Goal: Book appointment/travel/reservation

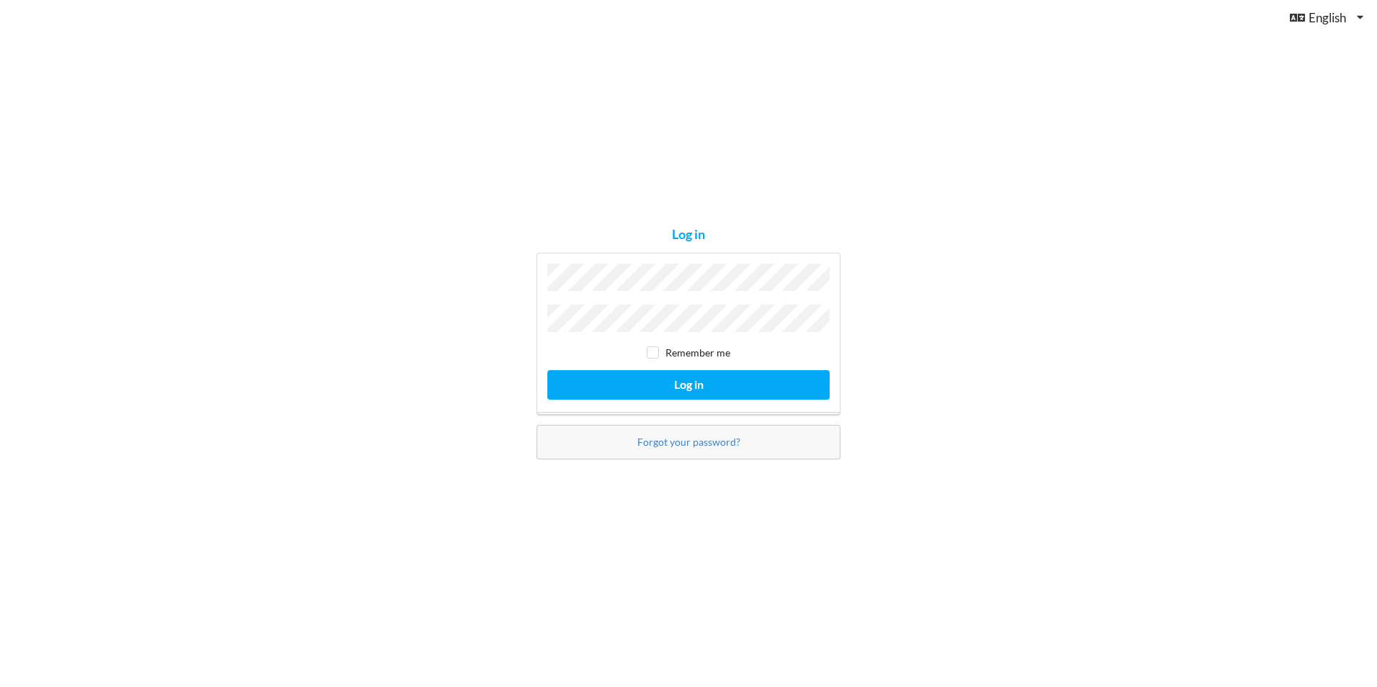
click at [1004, 261] on div "Log in Remember me Log in Forgot your password?" at bounding box center [688, 343] width 1377 height 687
click at [720, 382] on button "Log in" at bounding box center [688, 385] width 282 height 30
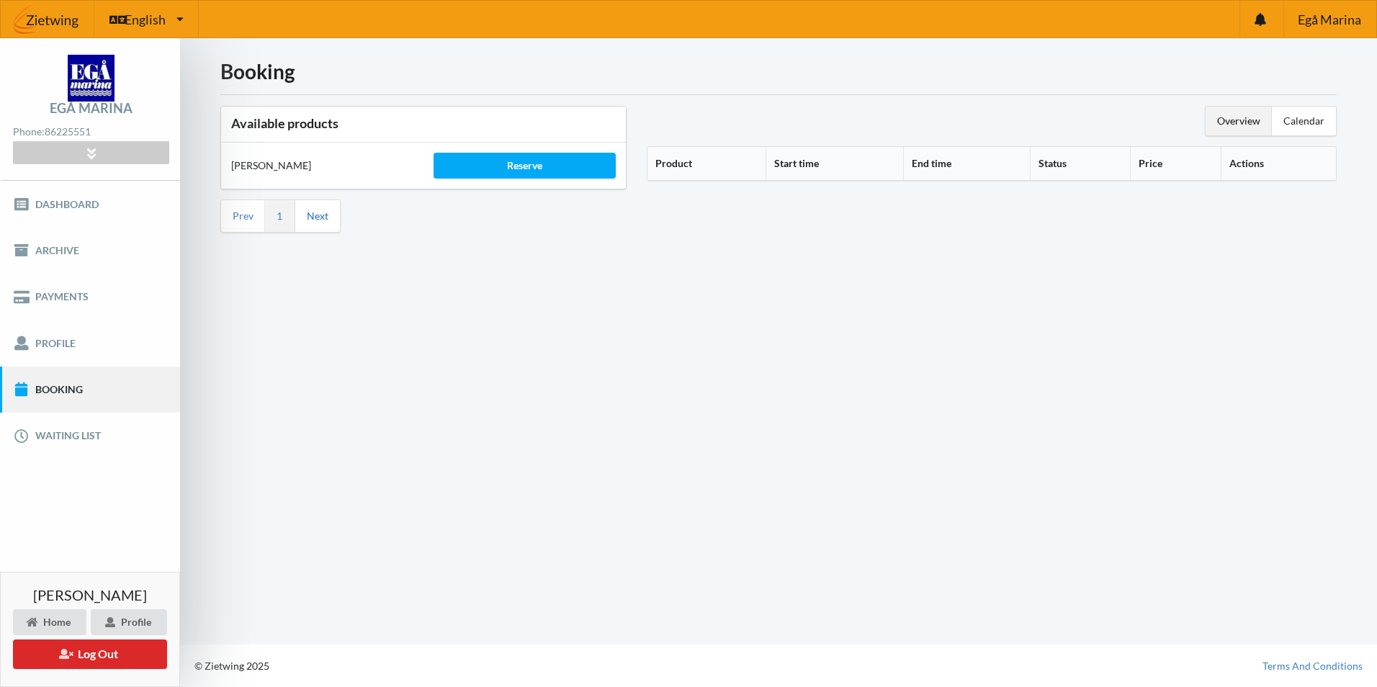
click at [323, 218] on link "Next" at bounding box center [318, 216] width 22 height 13
click at [473, 166] on div "Reserve" at bounding box center [525, 166] width 182 height 26
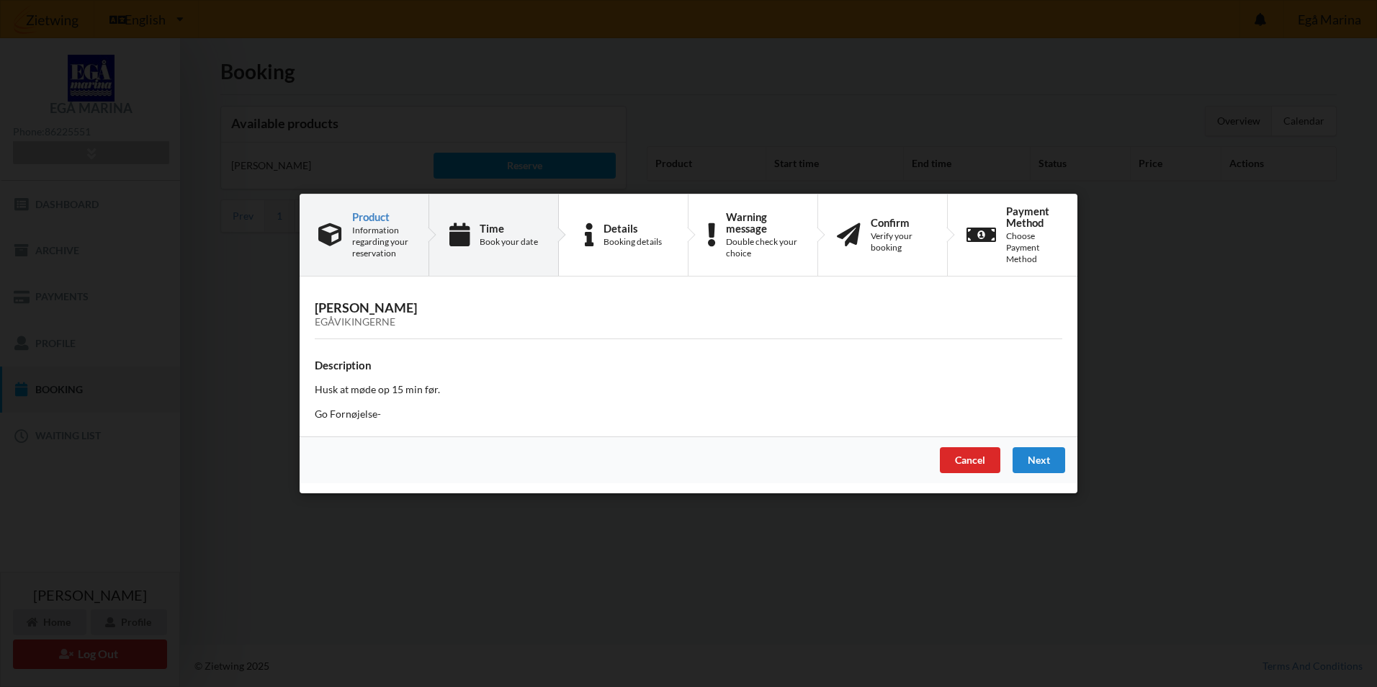
click at [523, 228] on div "Time" at bounding box center [509, 229] width 58 height 12
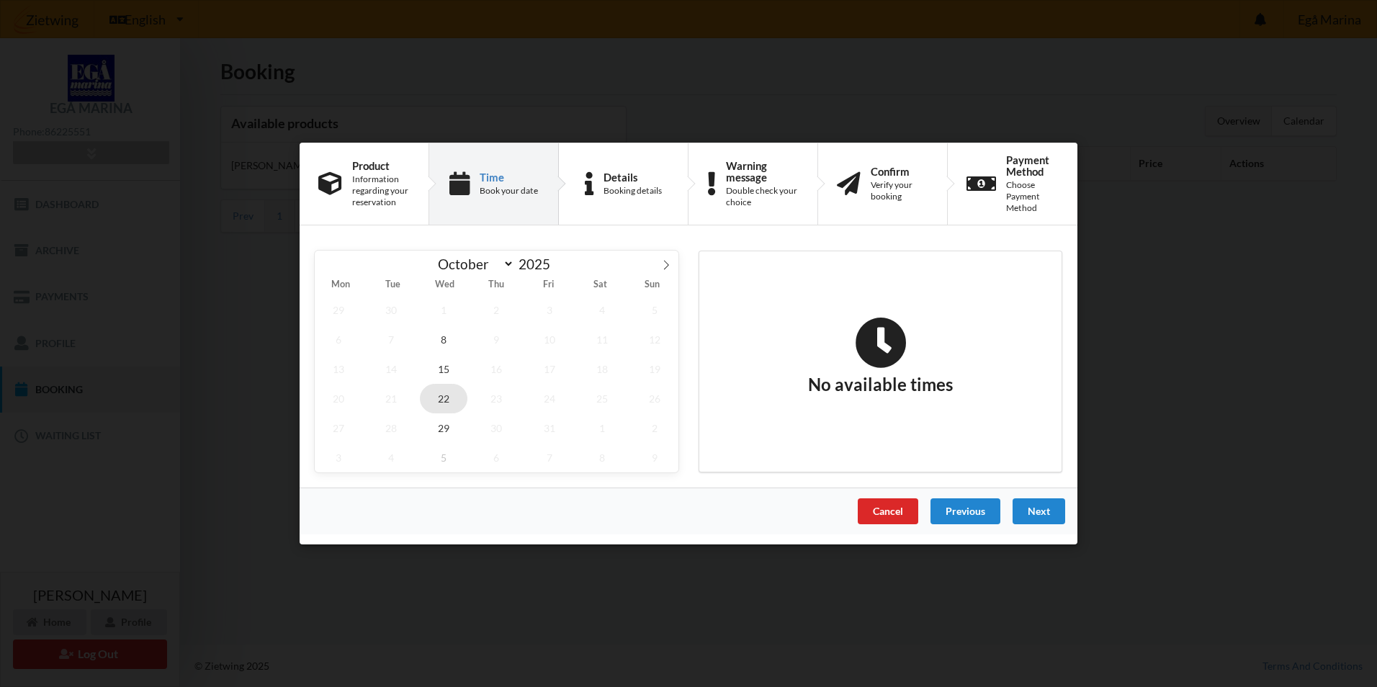
click at [445, 401] on span "22" at bounding box center [444, 399] width 48 height 30
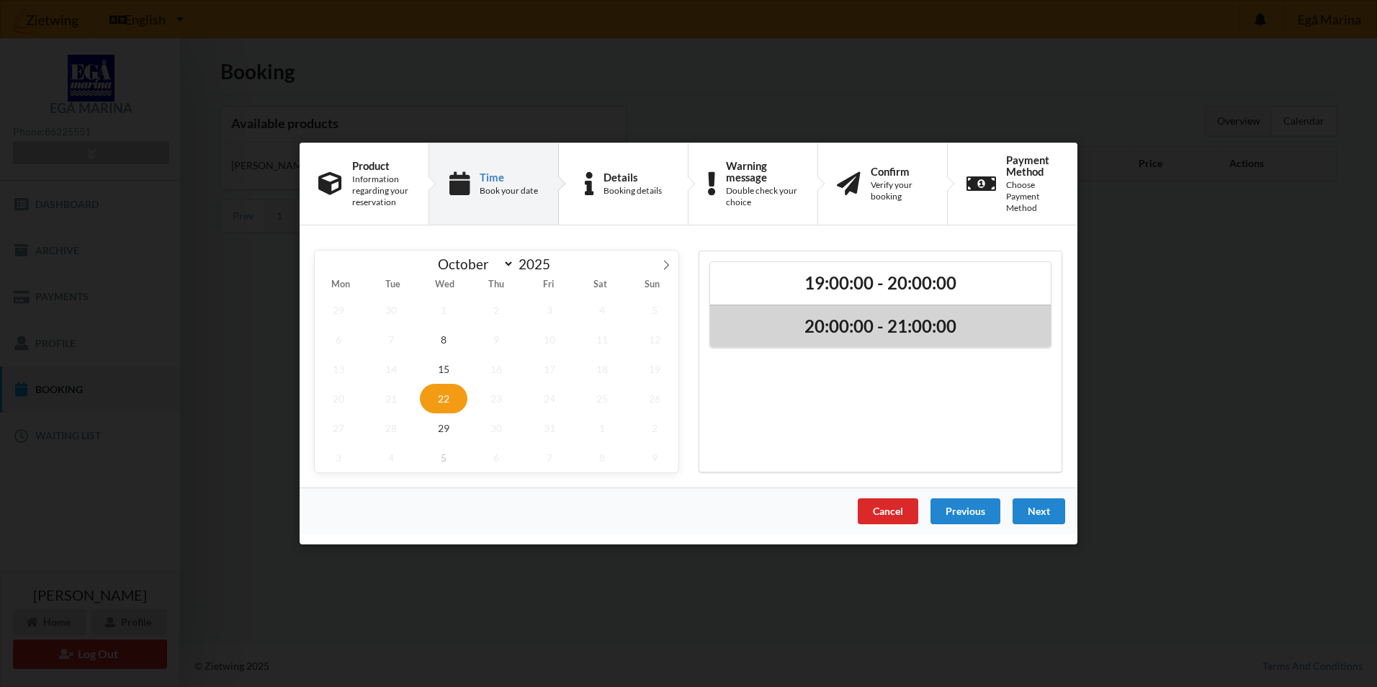
click at [849, 338] on div "20:00:00 - 21:00:00" at bounding box center [880, 326] width 341 height 43
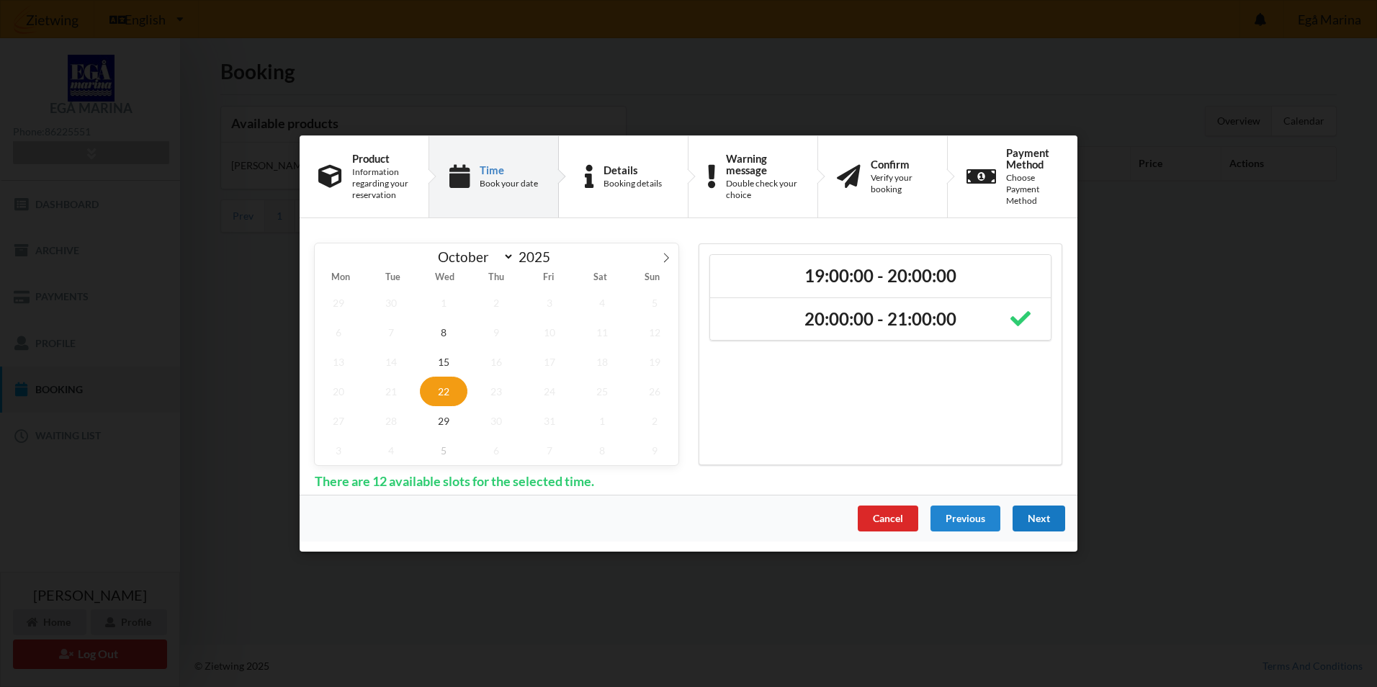
click at [1043, 521] on div "Next" at bounding box center [1039, 519] width 53 height 26
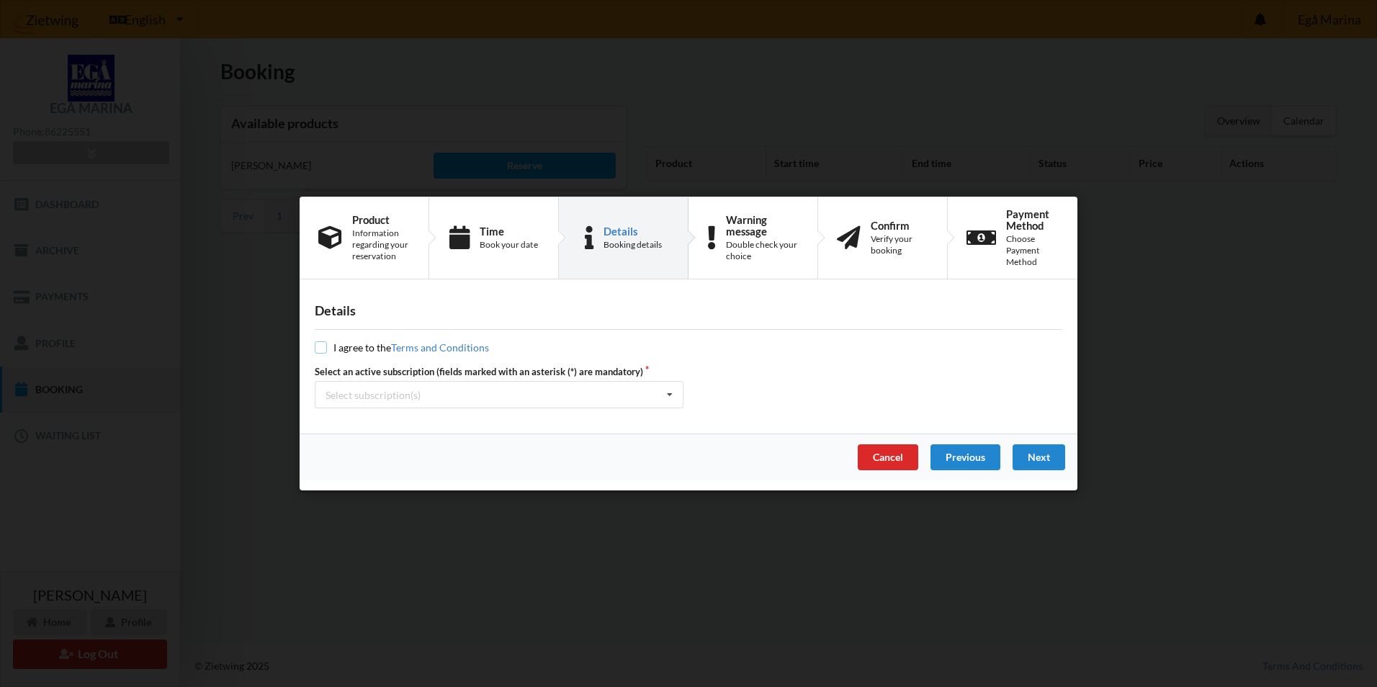
click at [322, 341] on input "checkbox" at bounding box center [321, 347] width 12 height 12
checkbox input "true"
click at [1041, 458] on div "Next" at bounding box center [1039, 457] width 53 height 26
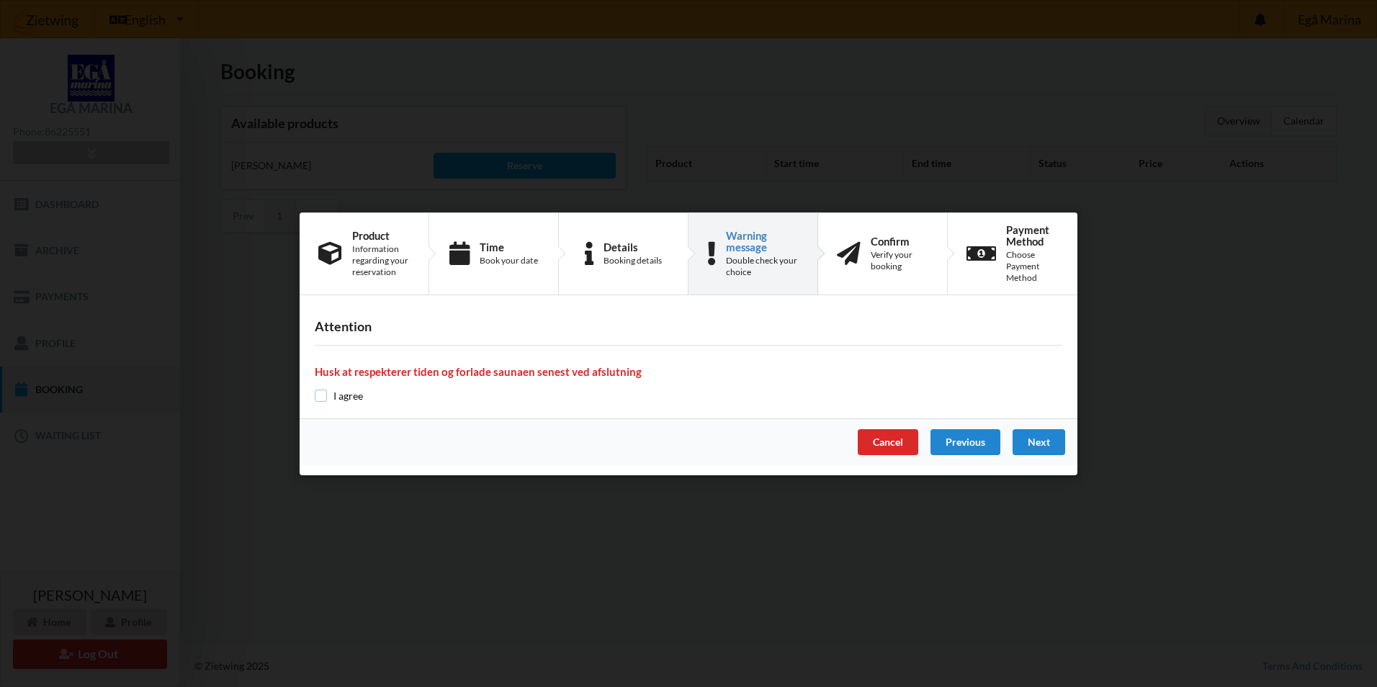
click at [323, 395] on input "checkbox" at bounding box center [321, 396] width 12 height 12
checkbox input "true"
click at [1030, 444] on div "Next" at bounding box center [1039, 442] width 53 height 26
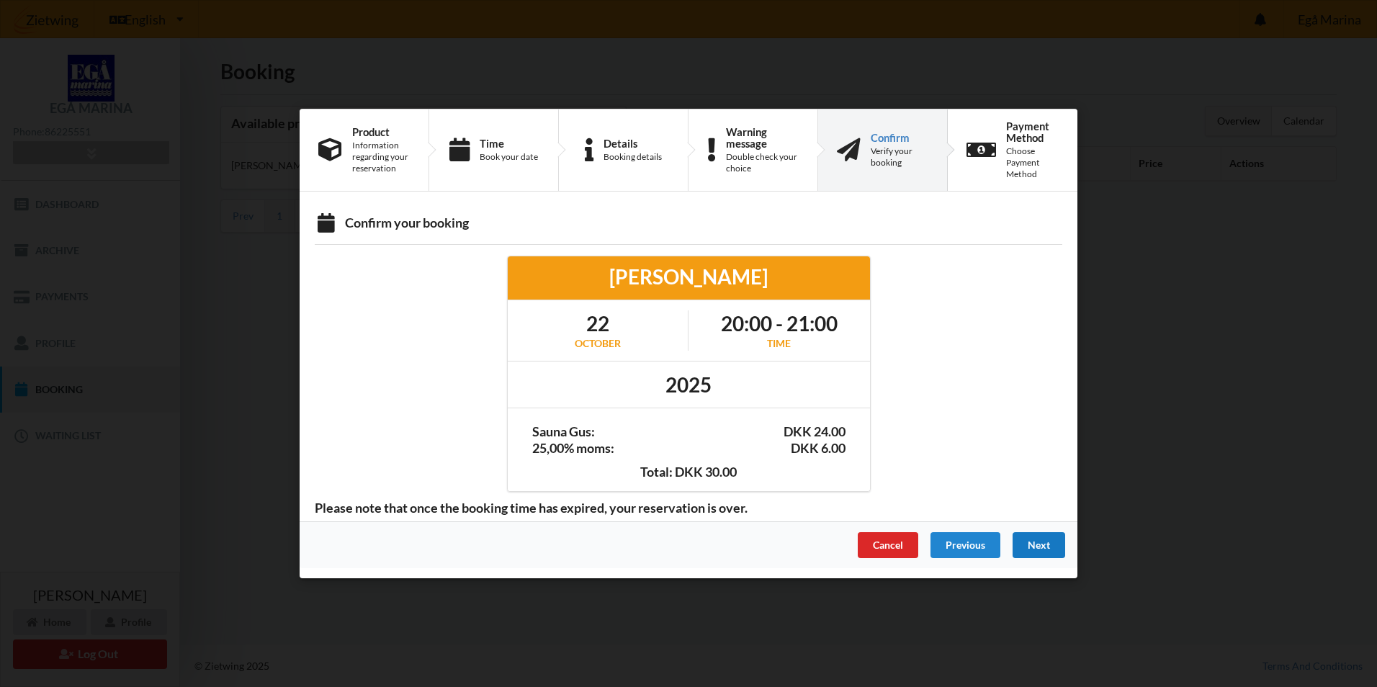
click at [1042, 545] on div "Next" at bounding box center [1039, 545] width 53 height 26
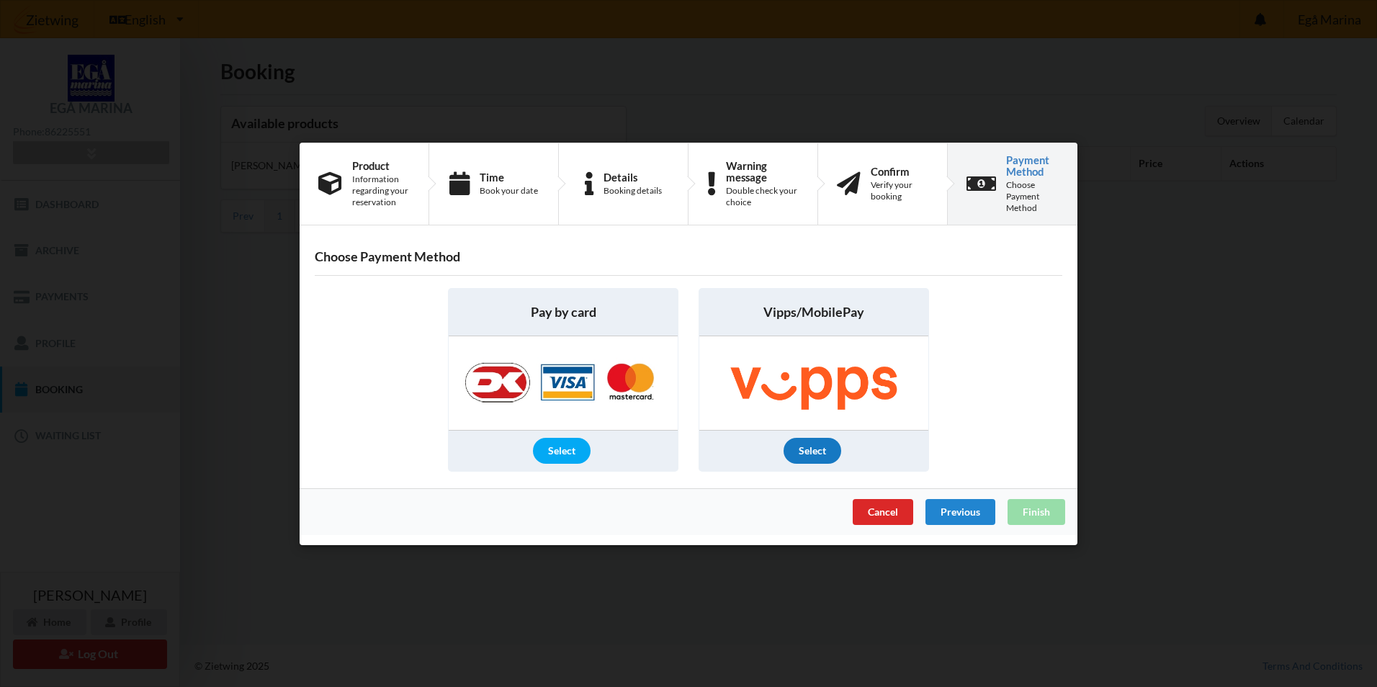
click at [808, 453] on div "Select" at bounding box center [813, 451] width 58 height 26
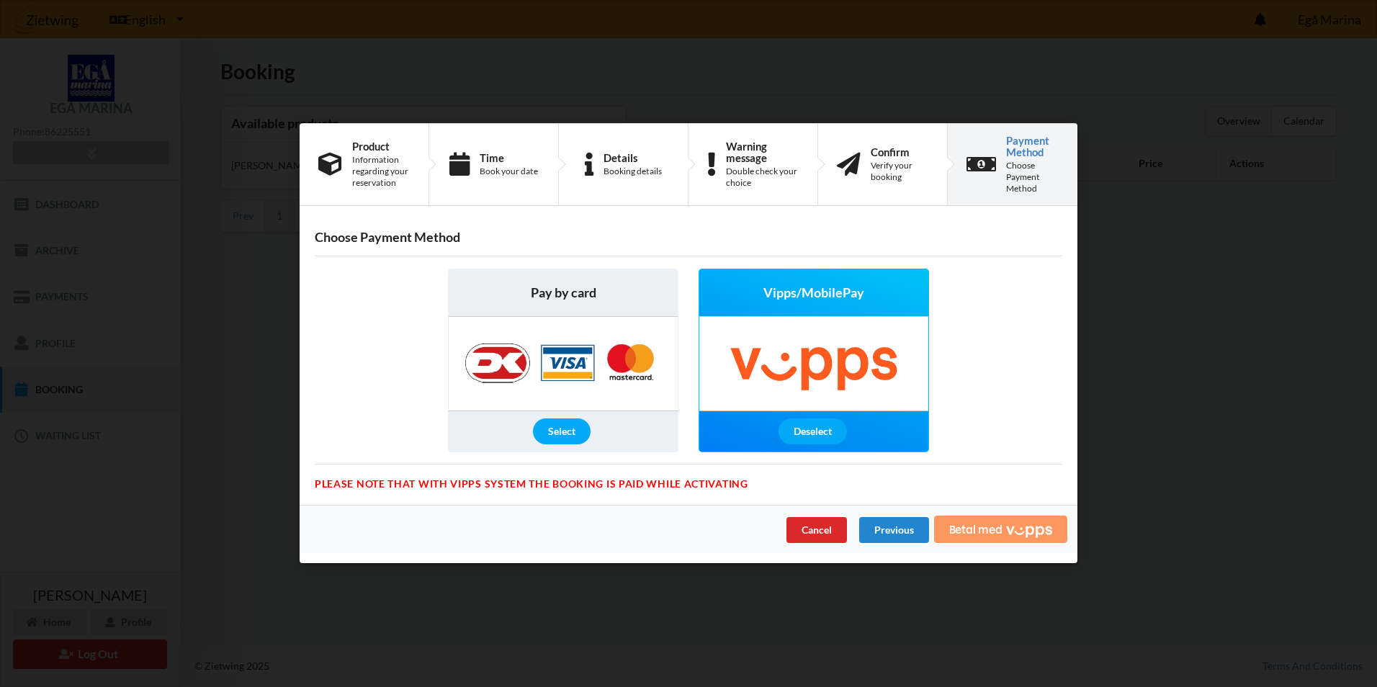
click at [980, 525] on span "Betal med" at bounding box center [975, 530] width 53 height 12
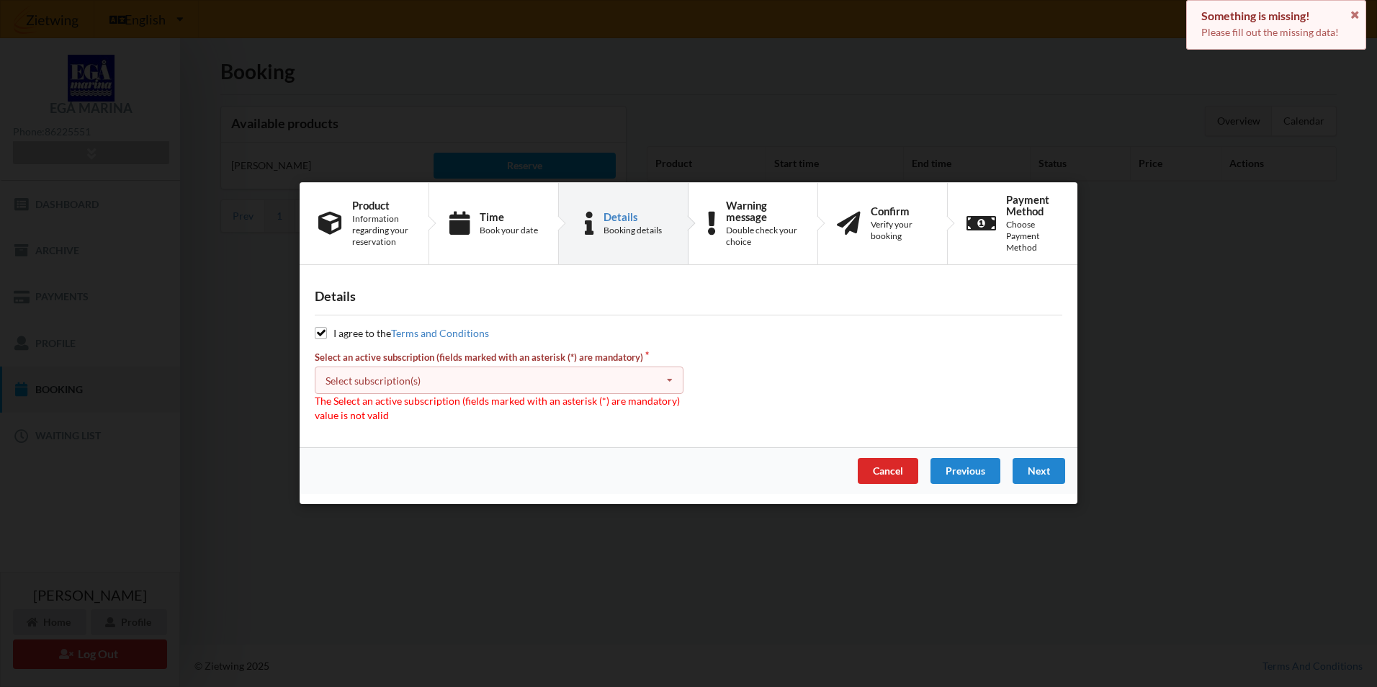
click at [445, 377] on div "Select subscription(s) * Vinterbader" at bounding box center [499, 380] width 369 height 27
click at [431, 411] on div "* Vinterbader" at bounding box center [498, 406] width 367 height 27
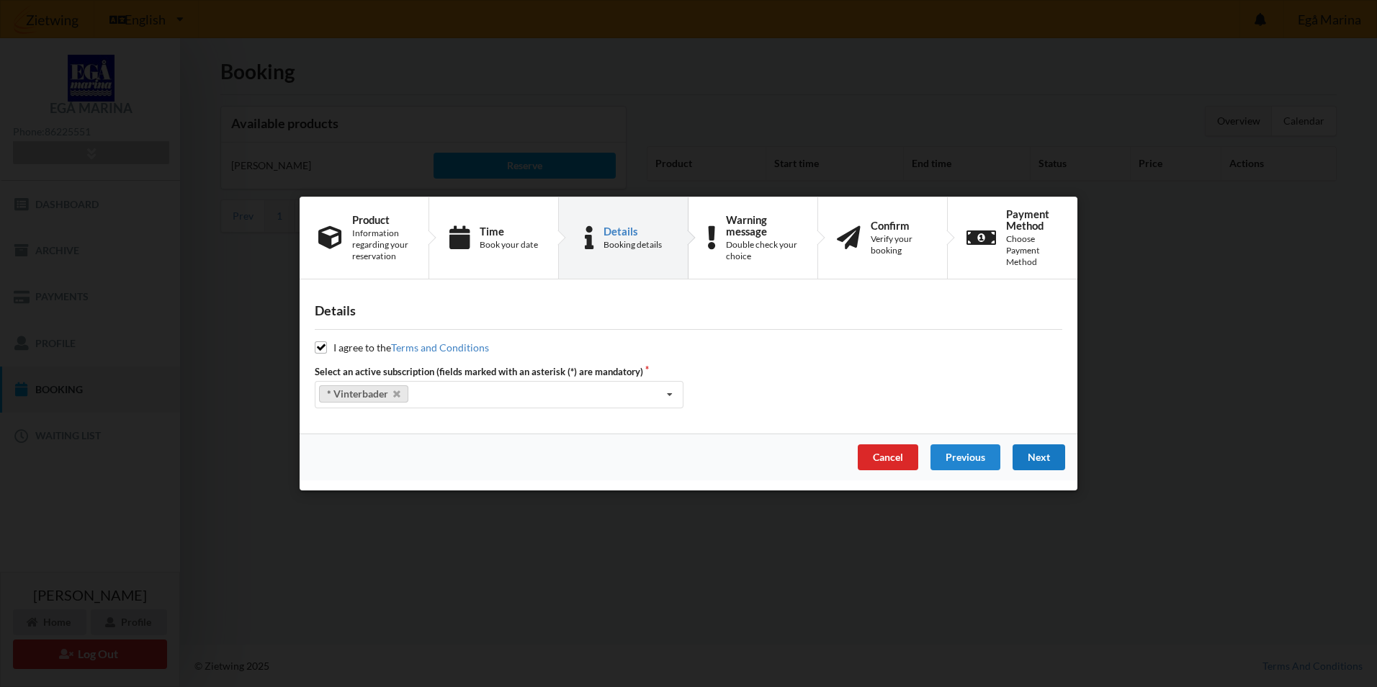
click at [1044, 460] on div "Next" at bounding box center [1039, 457] width 53 height 26
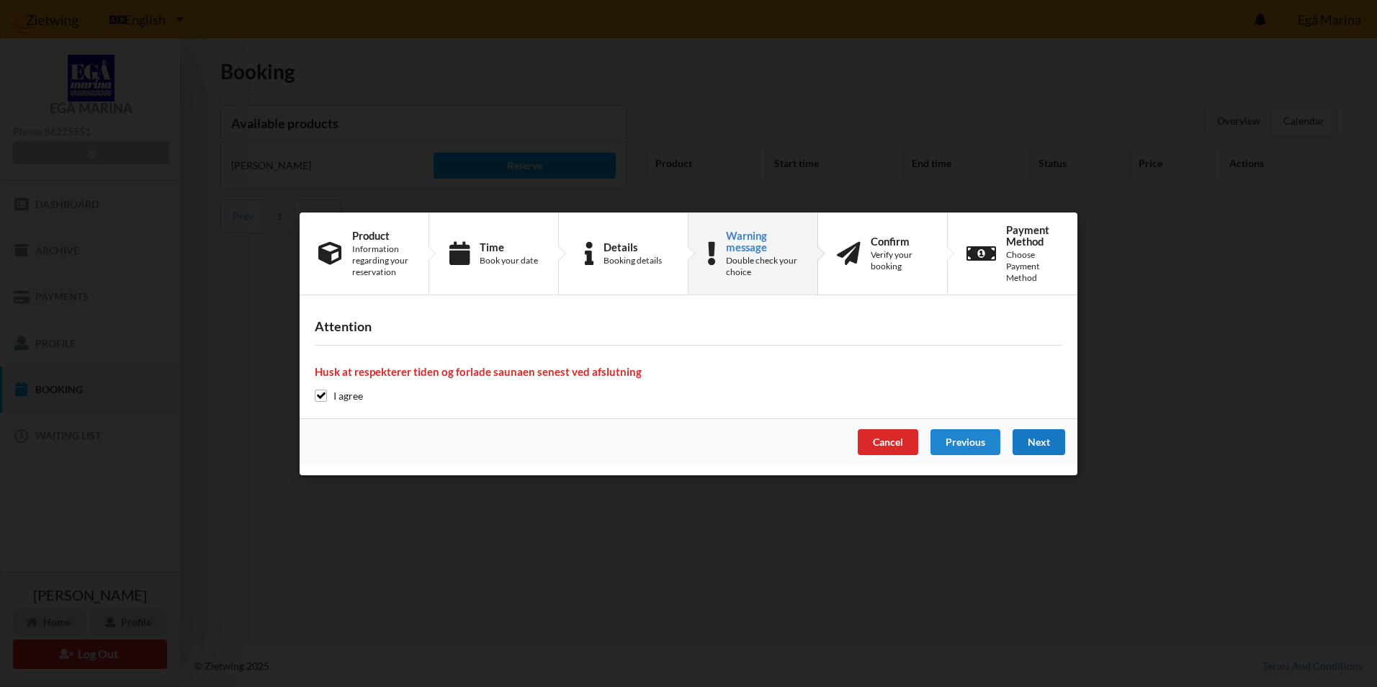
click at [1043, 443] on div "Next" at bounding box center [1039, 442] width 53 height 26
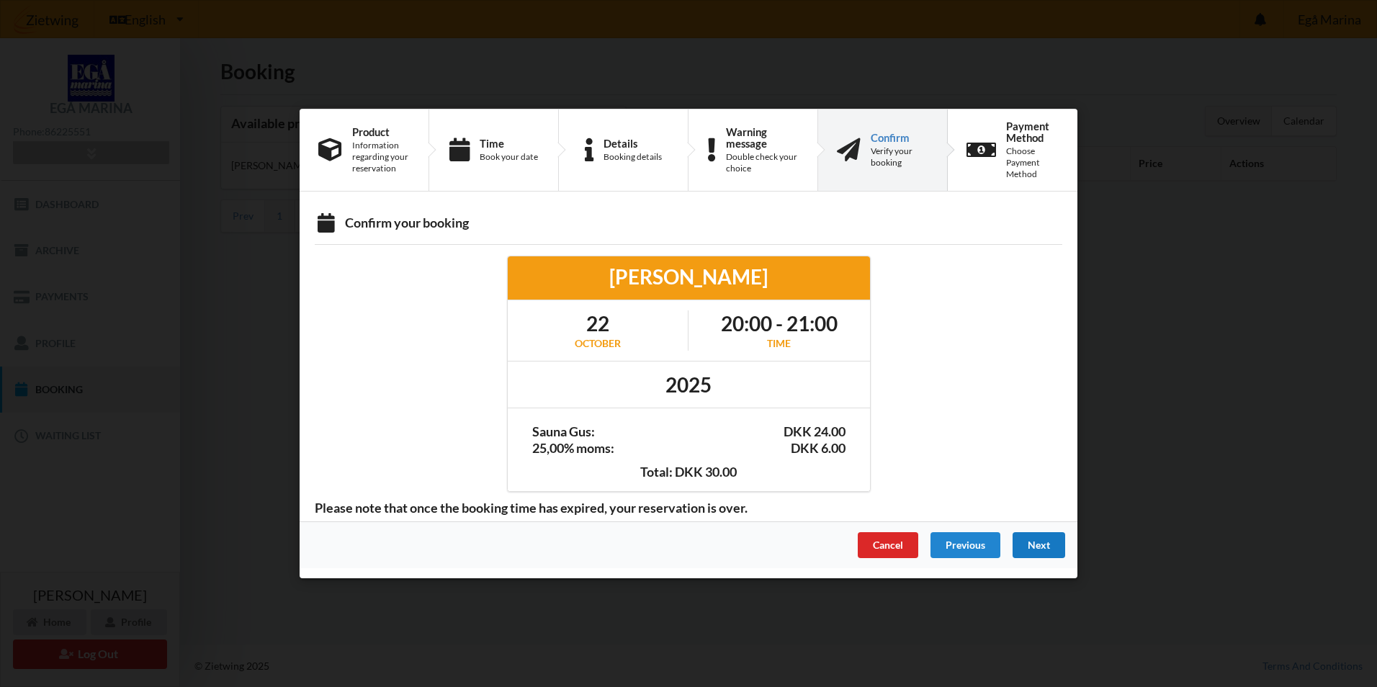
click at [1036, 541] on div "Next" at bounding box center [1039, 545] width 53 height 26
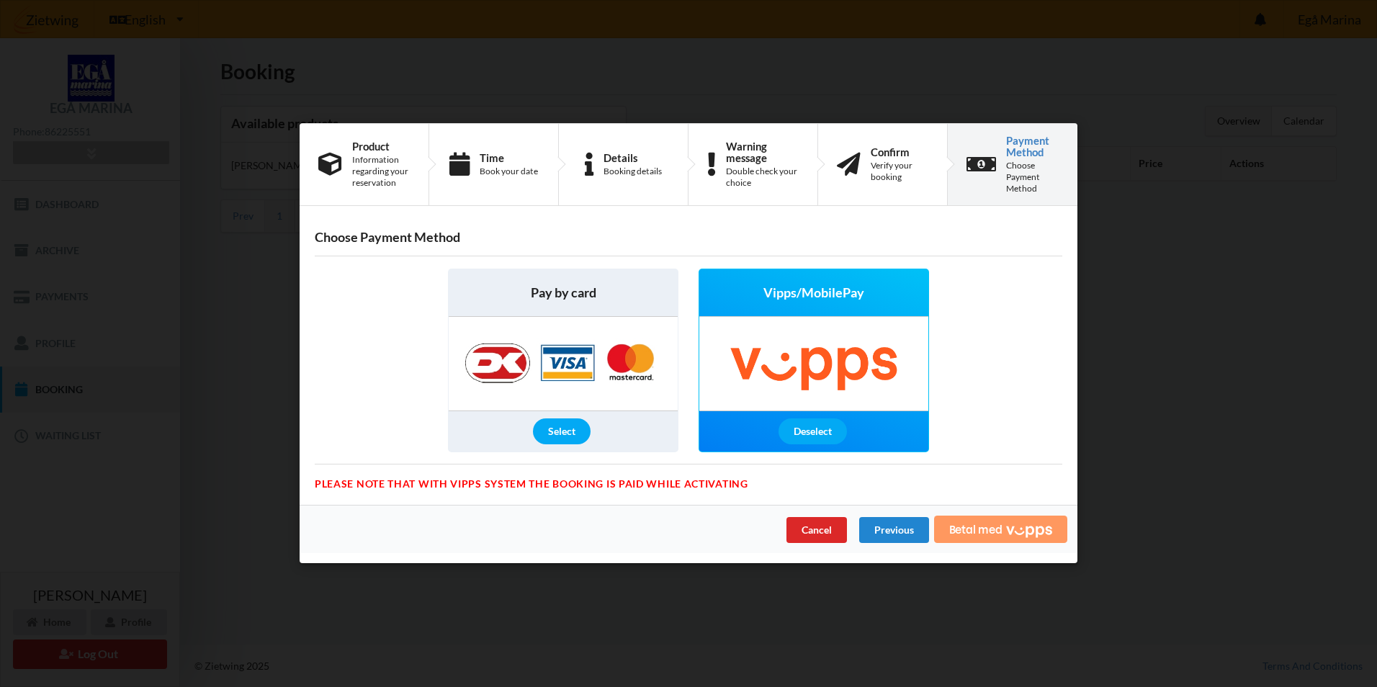
click at [966, 535] on span "Betal med" at bounding box center [975, 530] width 53 height 12
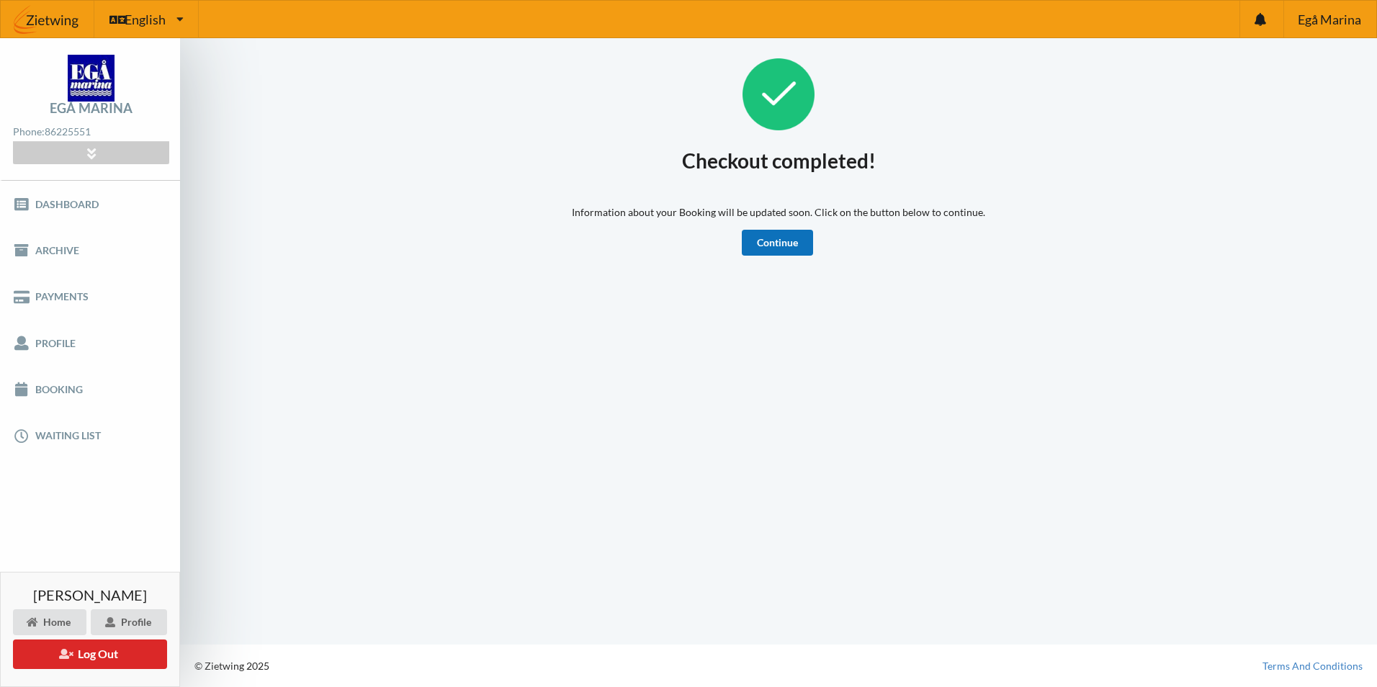
click at [771, 248] on link "Continue" at bounding box center [777, 243] width 71 height 26
